Goal: Obtain resource: Obtain resource

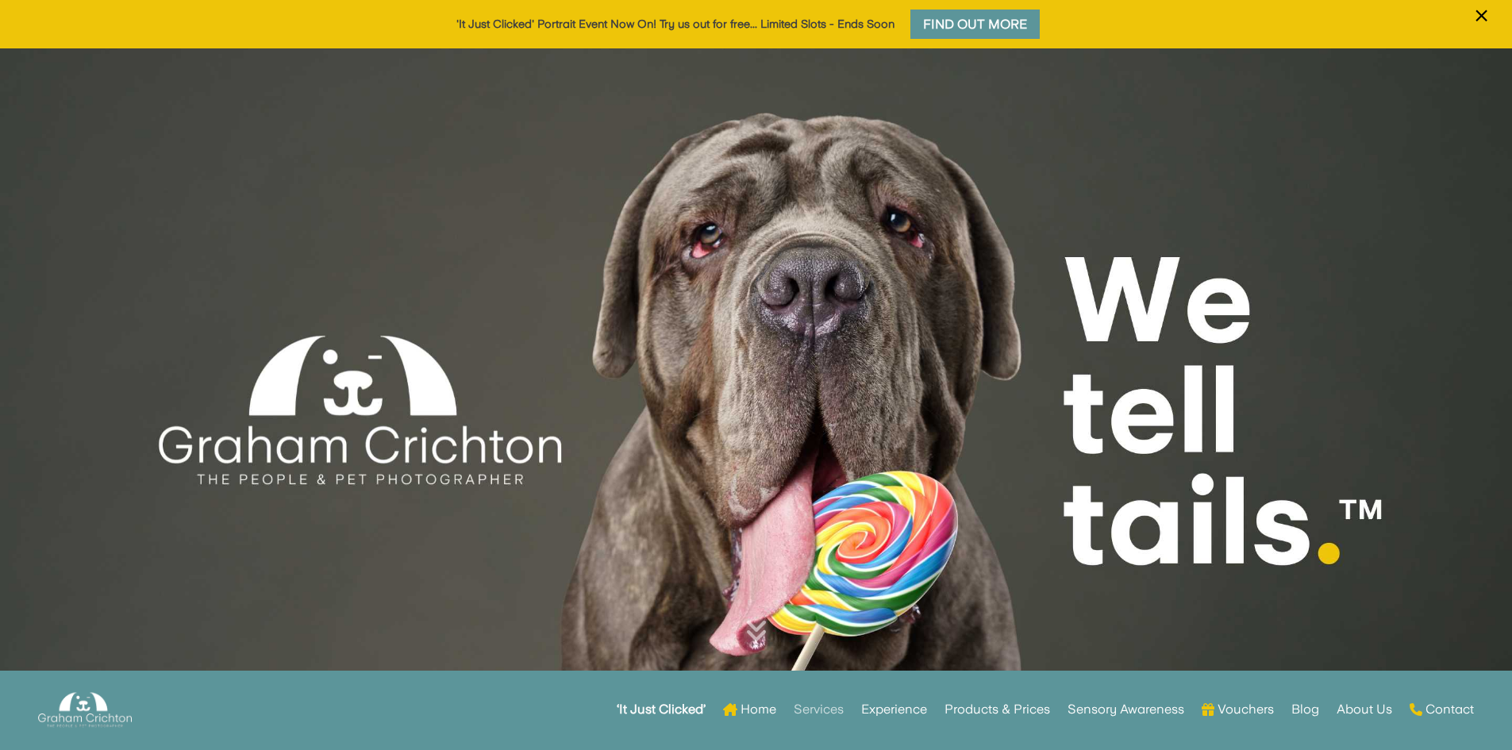
click at [797, 710] on link "Services" at bounding box center [819, 710] width 50 height 62
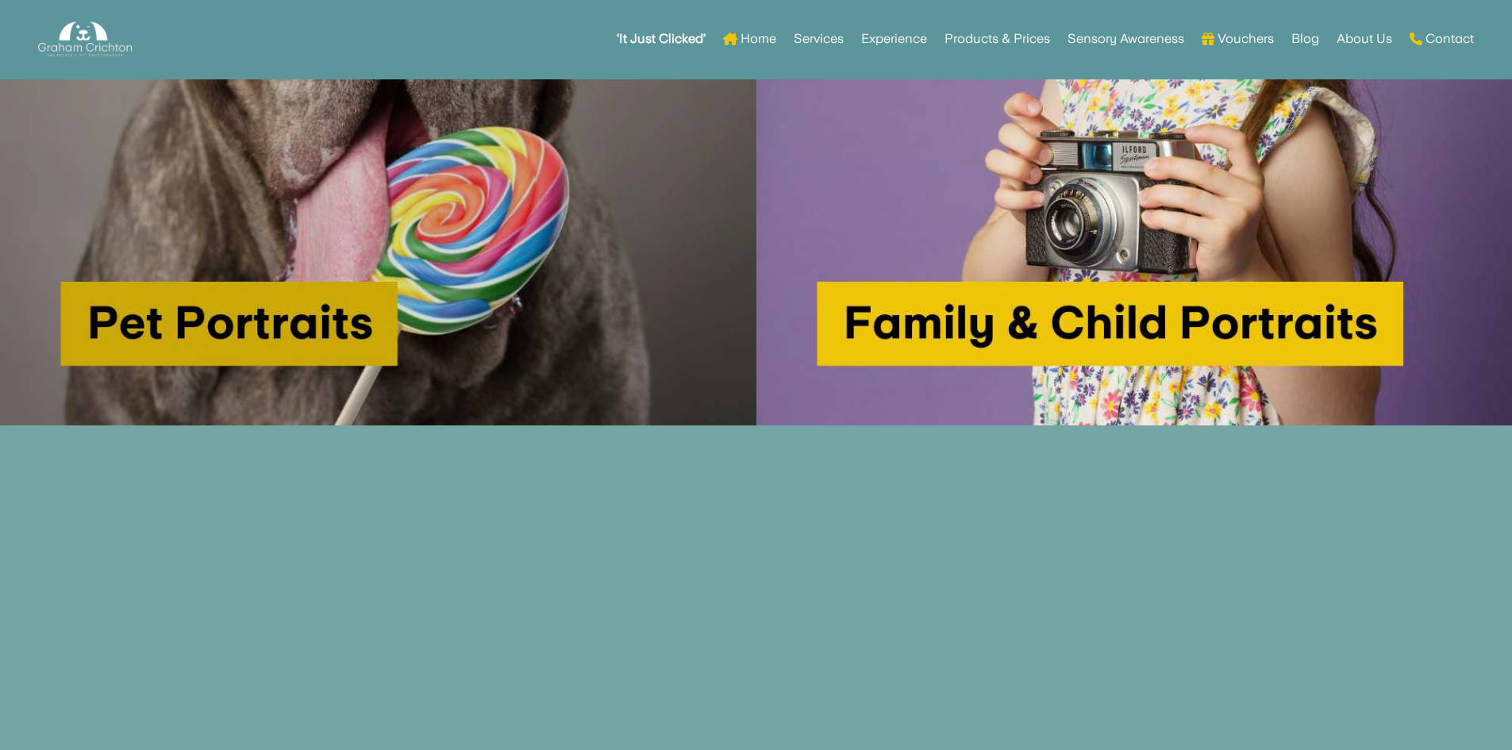
scroll to position [1191, 0]
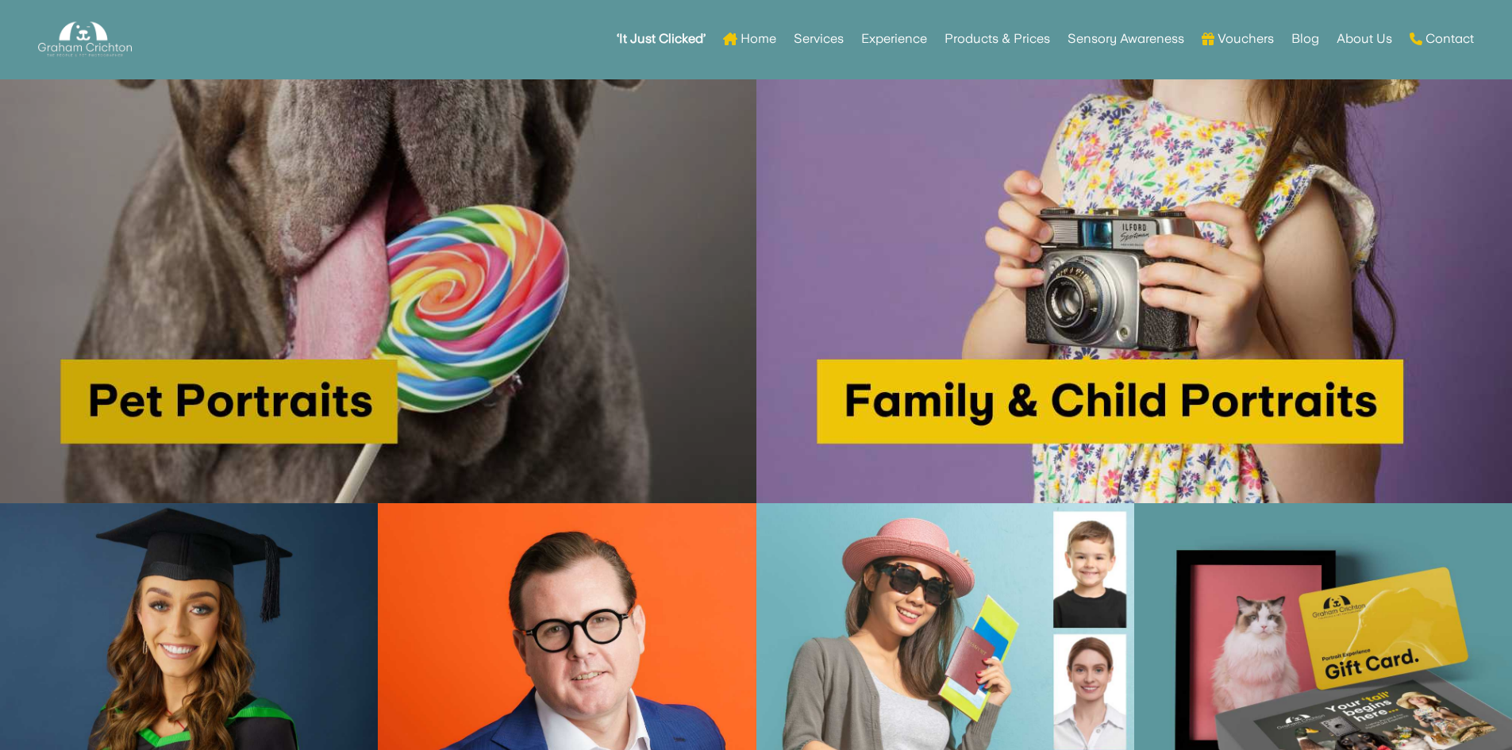
click at [451, 287] on img at bounding box center [378, 125] width 757 height 757
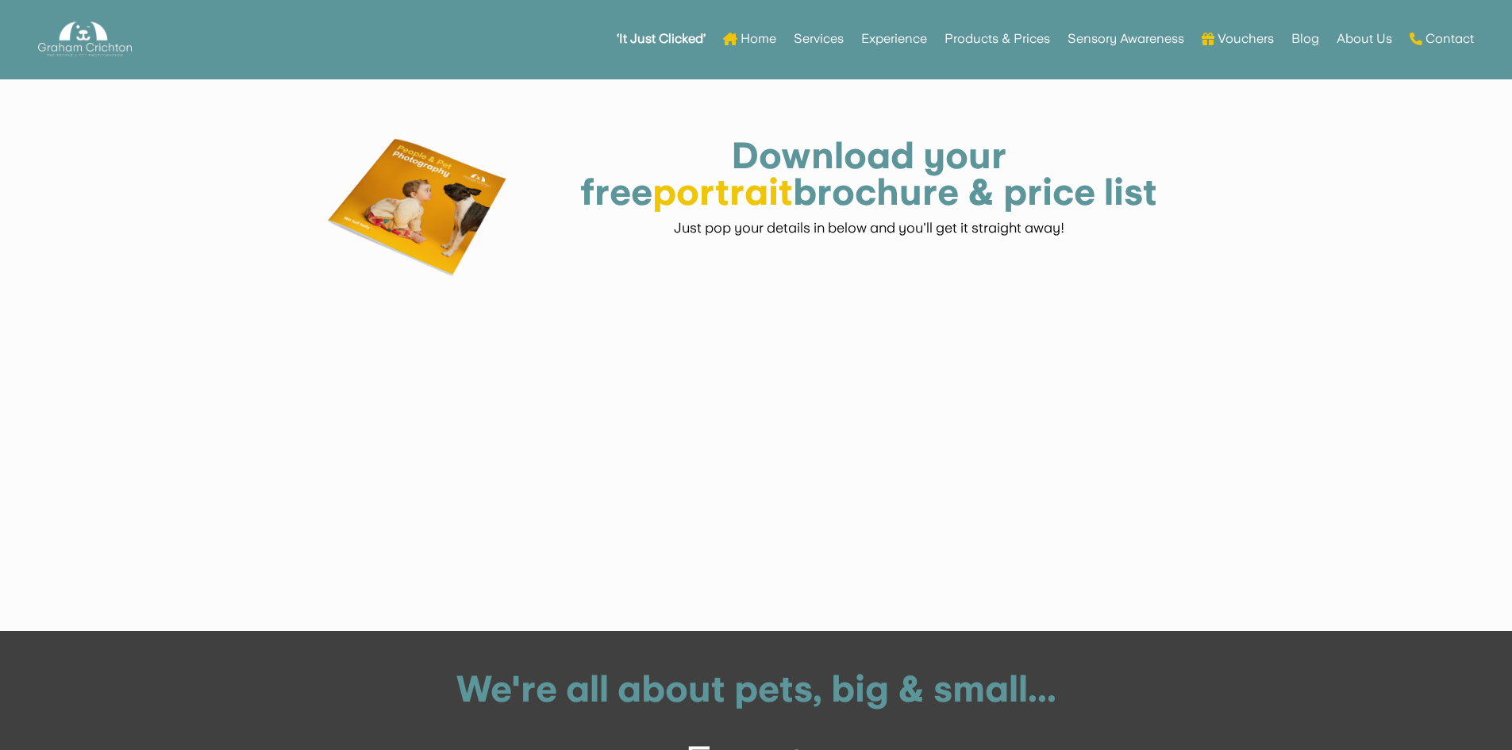
scroll to position [2910, 0]
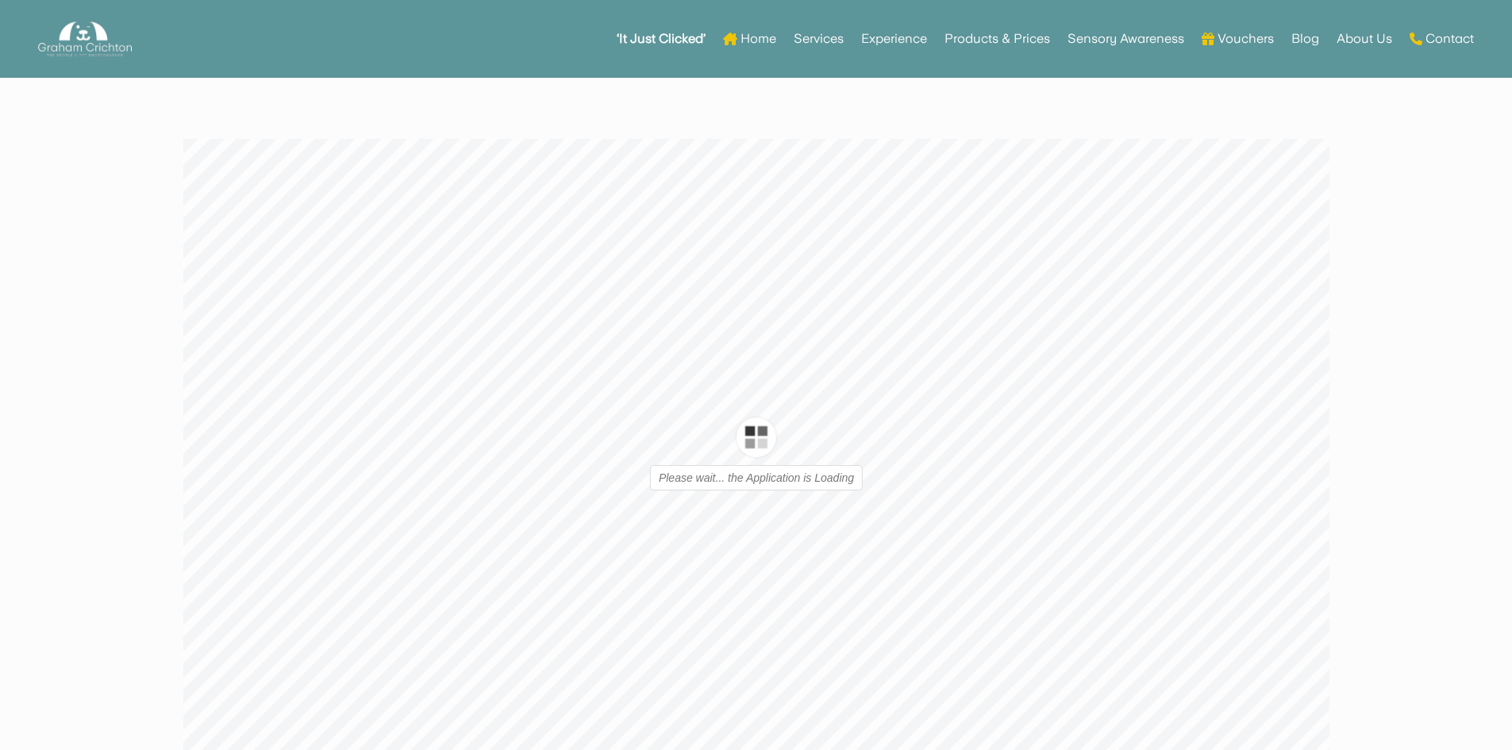
type input "1"
type input "16"
